Goal: Task Accomplishment & Management: Manage account settings

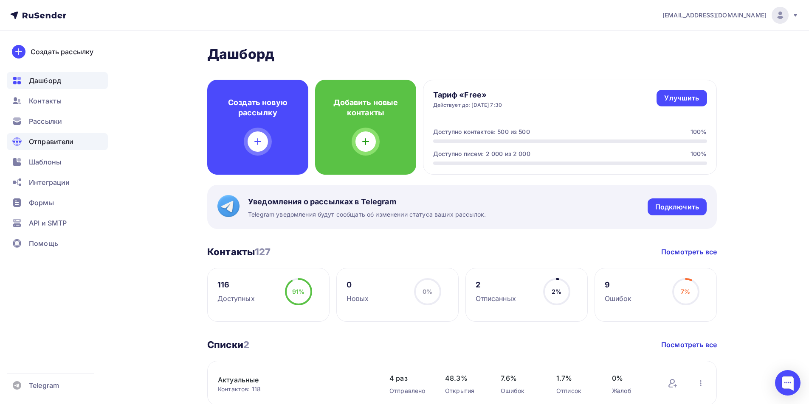
scroll to position [169, 0]
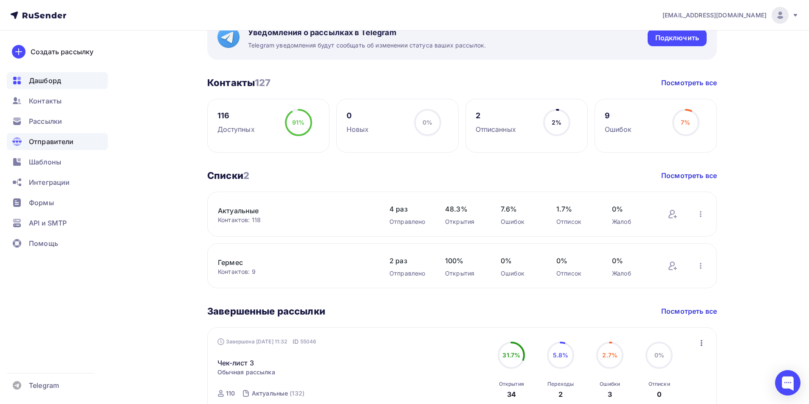
click at [51, 142] on span "Отправители" at bounding box center [51, 142] width 45 height 10
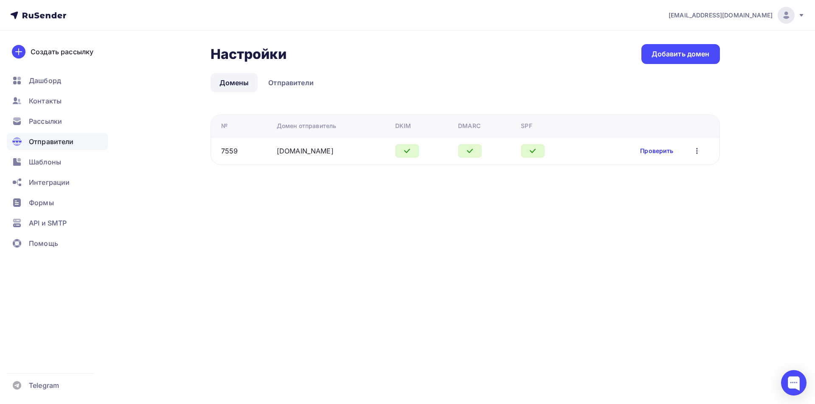
click at [648, 155] on link "Проверить" at bounding box center [656, 151] width 33 height 8
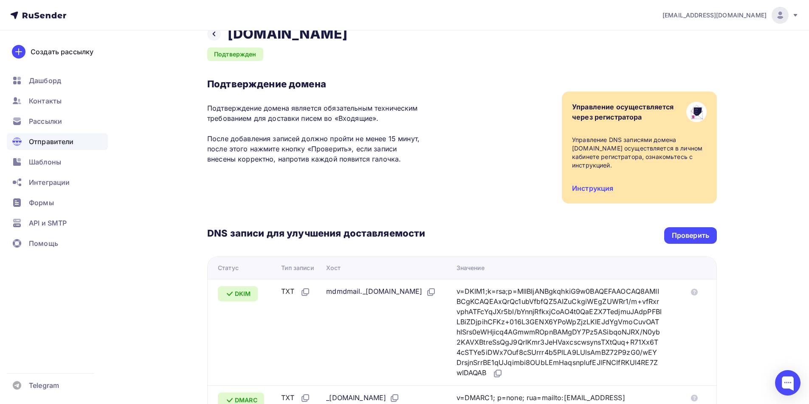
scroll to position [19, 0]
click at [686, 234] on div "Проверить" at bounding box center [689, 235] width 37 height 10
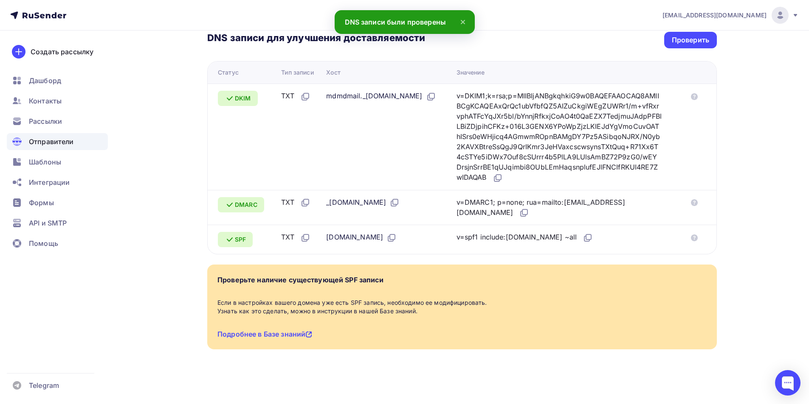
scroll to position [0, 0]
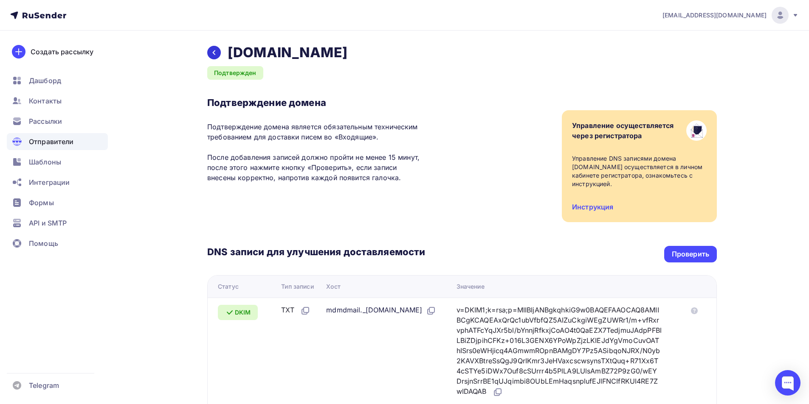
click at [208, 52] on div at bounding box center [214, 53] width 14 height 14
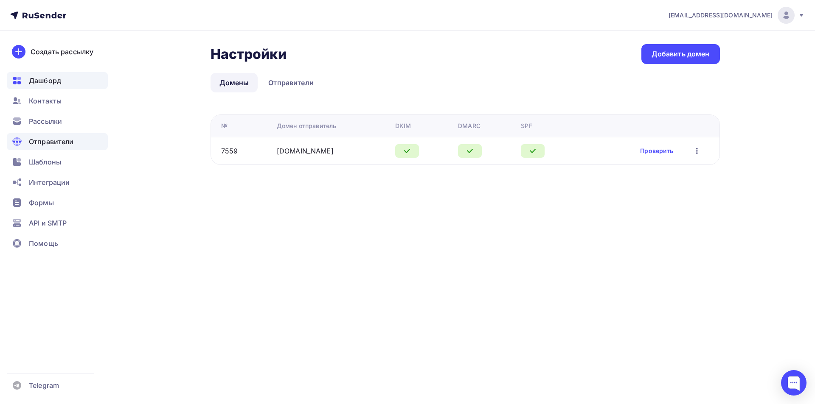
click at [45, 88] on div "Дашборд" at bounding box center [57, 80] width 101 height 17
